Goal: Check status: Check status

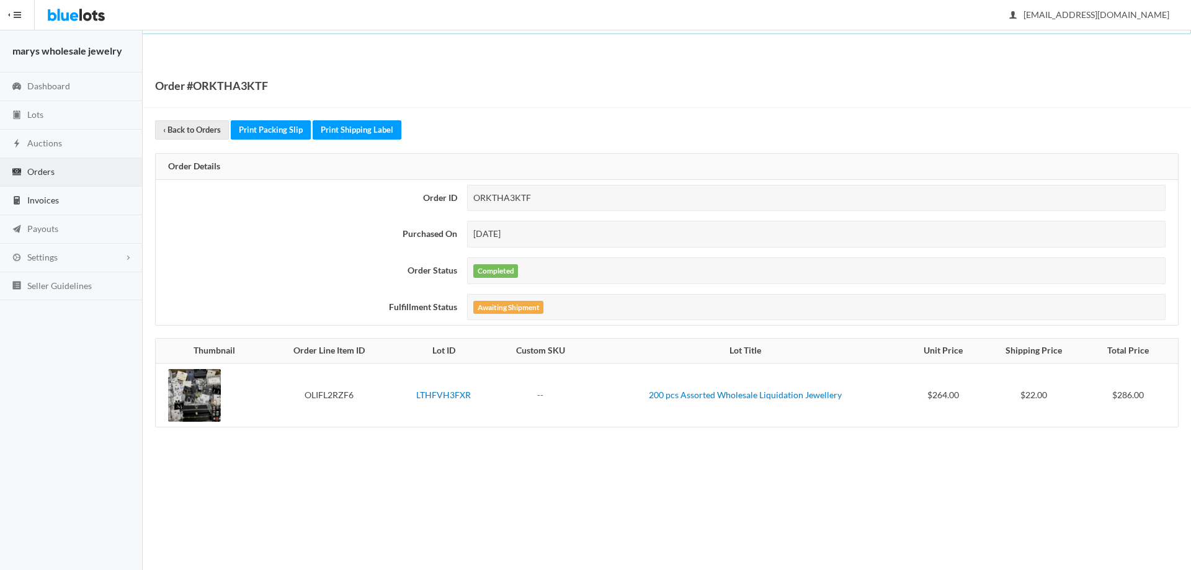
click at [59, 191] on link "Invoices" at bounding box center [71, 201] width 143 height 29
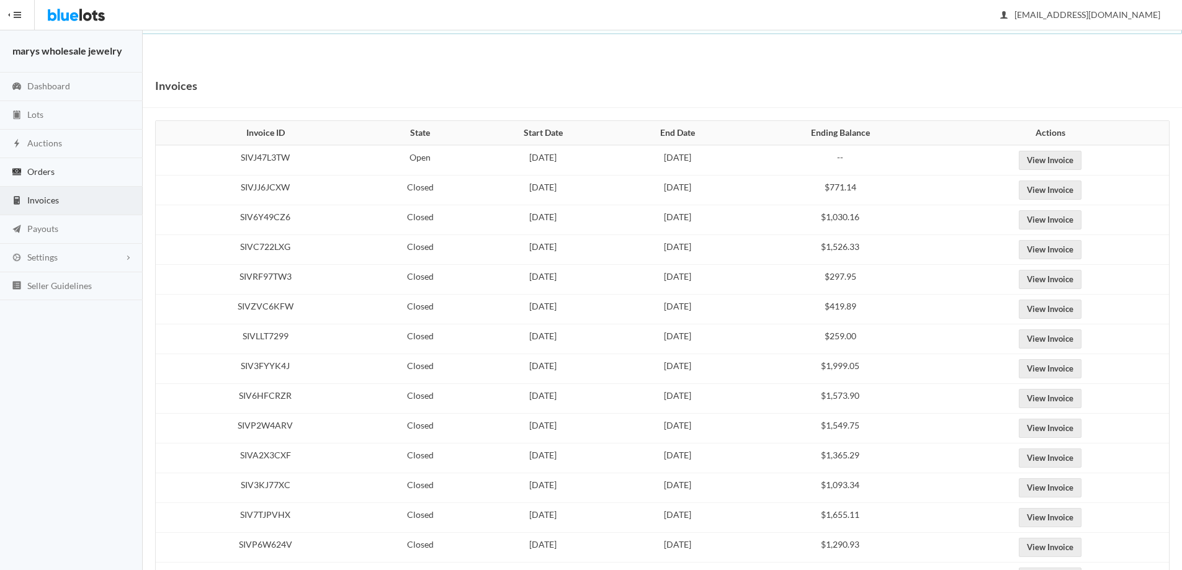
click at [55, 173] on link "Orders" at bounding box center [71, 172] width 143 height 29
